Goal: Task Accomplishment & Management: Manage account settings

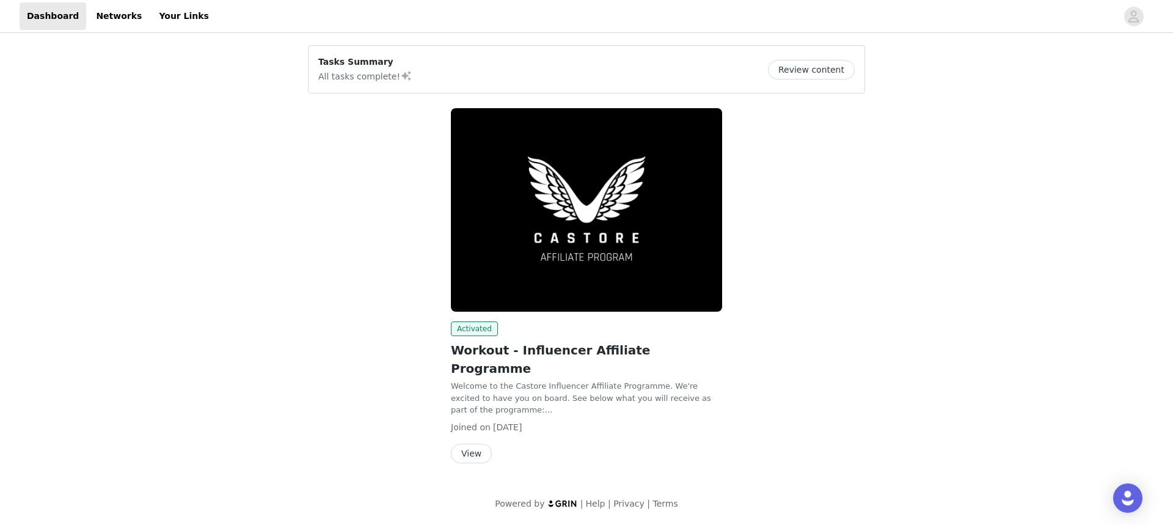
click at [818, 67] on button "Review content" at bounding box center [811, 70] width 87 height 20
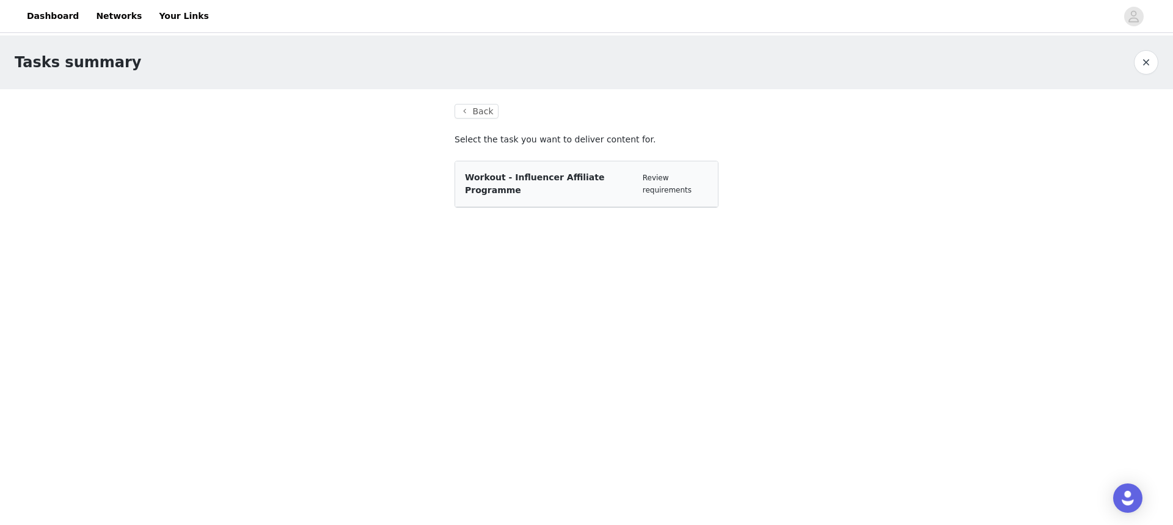
click at [570, 180] on span "Workout - Influencer Affiliate Programme" at bounding box center [534, 183] width 139 height 23
click at [711, 172] on div "Workout - Influencer Affiliate Programme Review requirements" at bounding box center [586, 184] width 263 height 46
click at [691, 181] on link "Review requirements" at bounding box center [667, 183] width 49 height 21
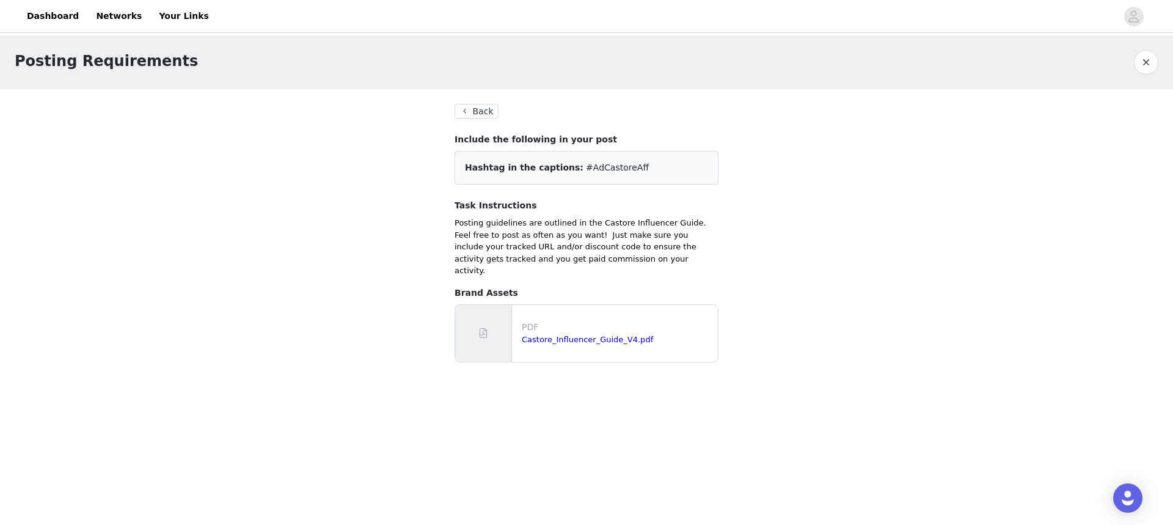
click at [476, 112] on button "Back" at bounding box center [476, 111] width 44 height 15
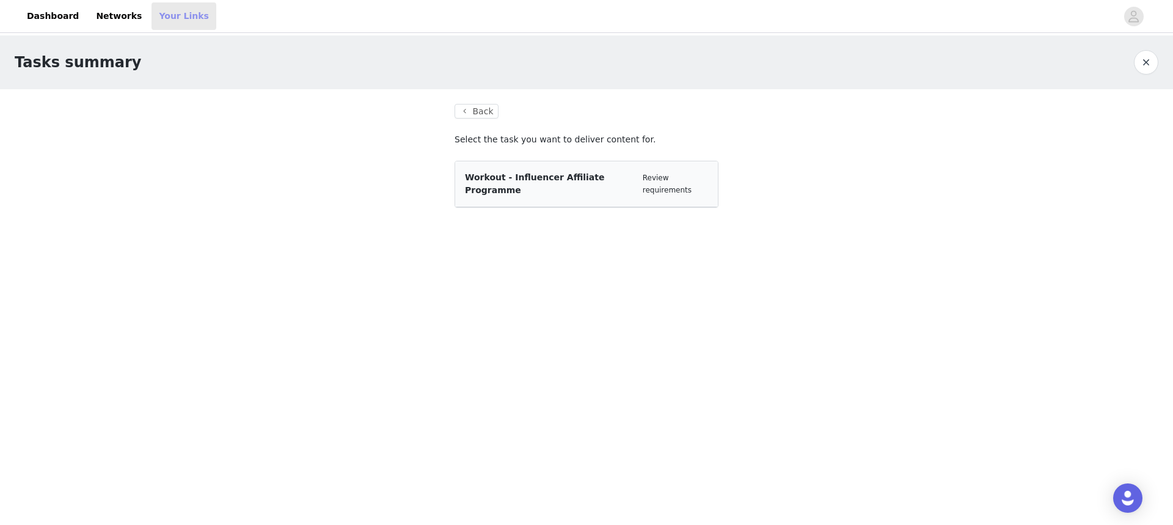
click at [161, 22] on link "Your Links" at bounding box center [183, 15] width 65 height 27
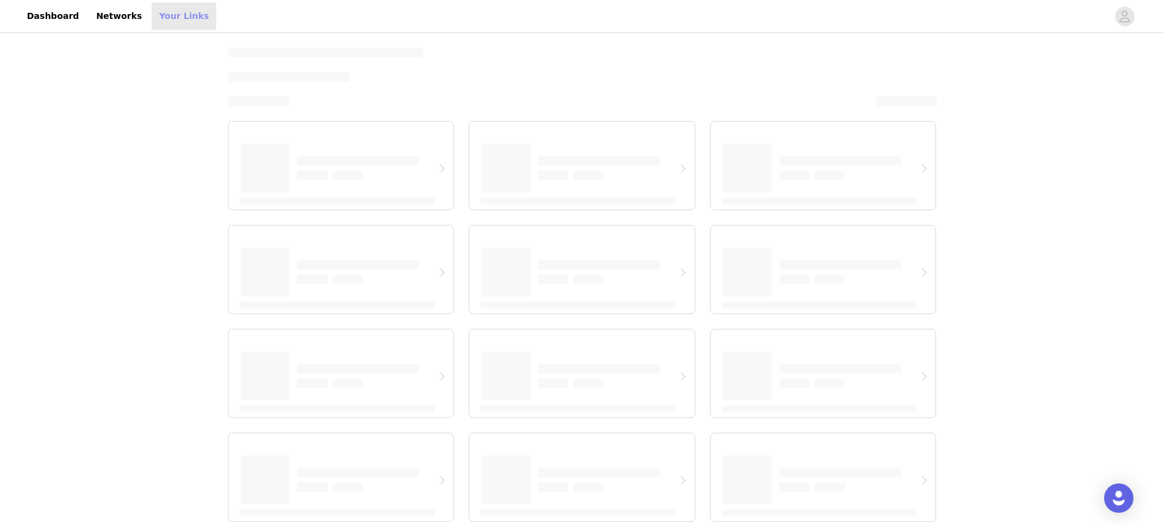
select select "12"
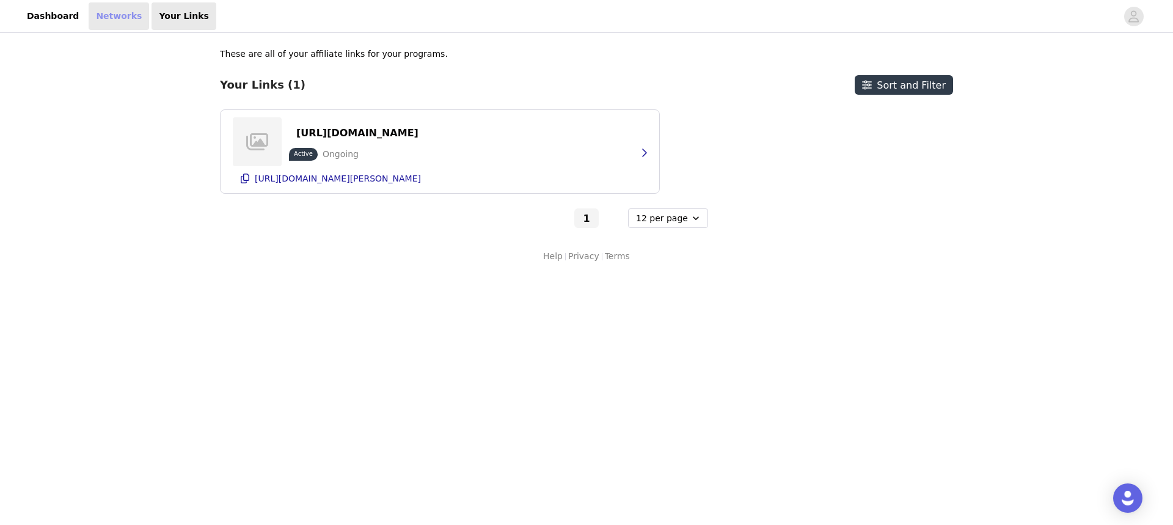
click at [98, 13] on link "Networks" at bounding box center [119, 15] width 60 height 27
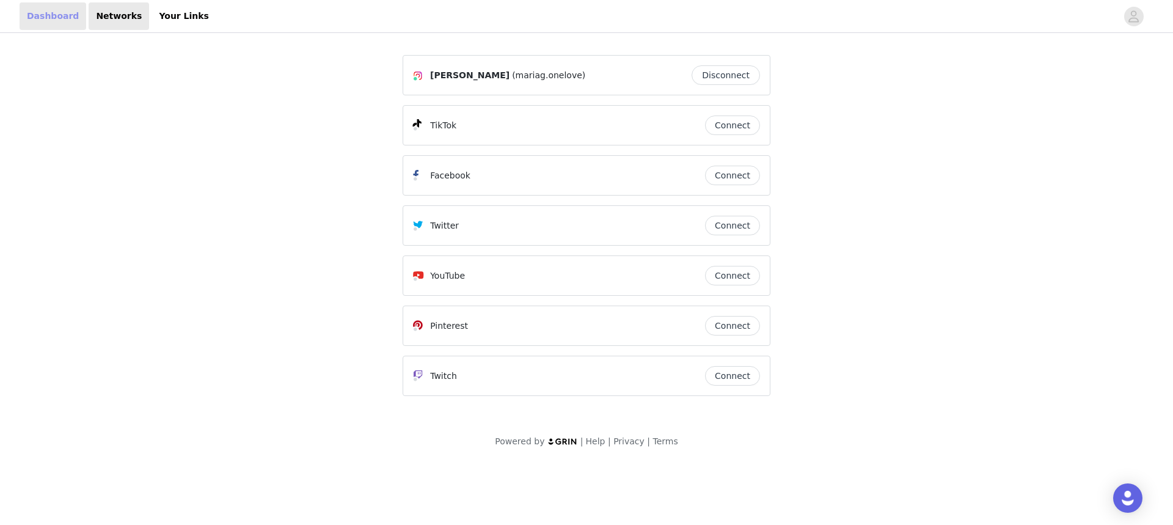
click at [53, 20] on link "Dashboard" at bounding box center [53, 15] width 67 height 27
